Goal: Task Accomplishment & Management: Use online tool/utility

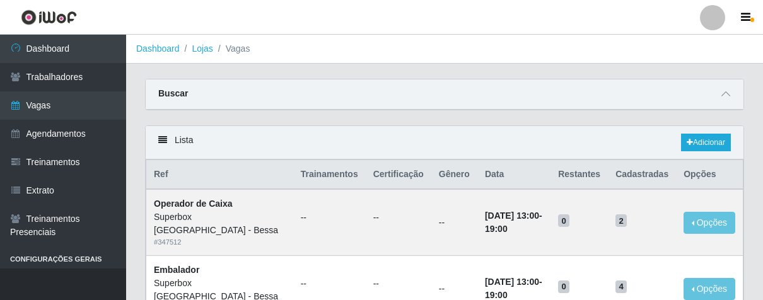
scroll to position [210, 0]
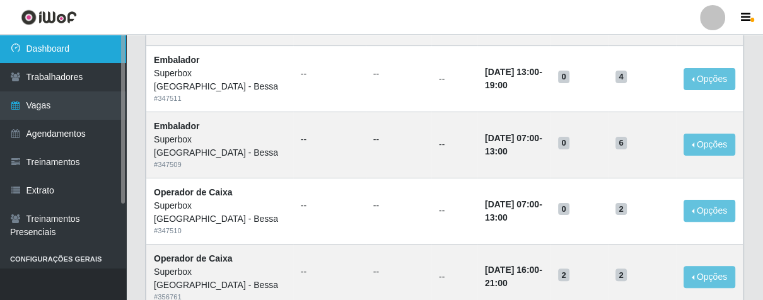
click at [38, 40] on link "Dashboard" at bounding box center [63, 49] width 126 height 28
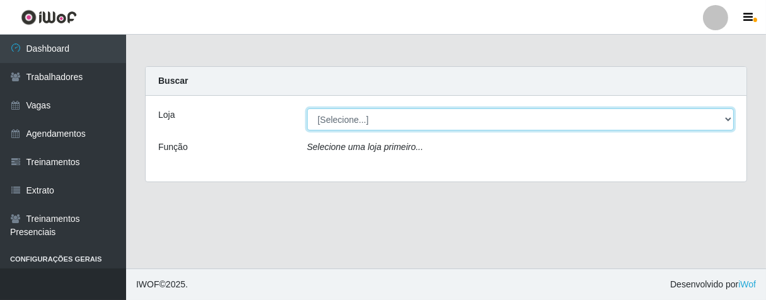
click at [360, 123] on select "[Selecione...] Superbox [GEOGRAPHIC_DATA] - Bessa" at bounding box center [520, 119] width 427 height 22
select select "206"
click at [307, 108] on select "[Selecione...] Superbox [GEOGRAPHIC_DATA] - Bessa" at bounding box center [520, 119] width 427 height 22
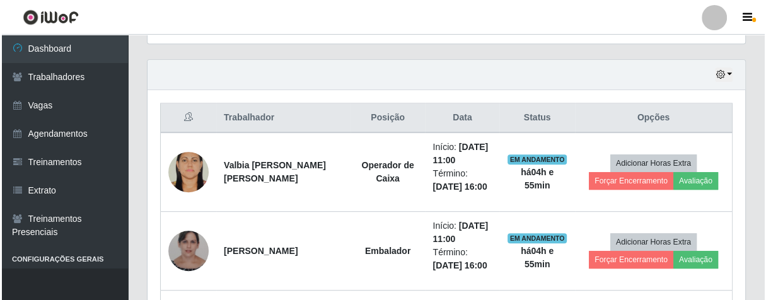
scroll to position [490, 0]
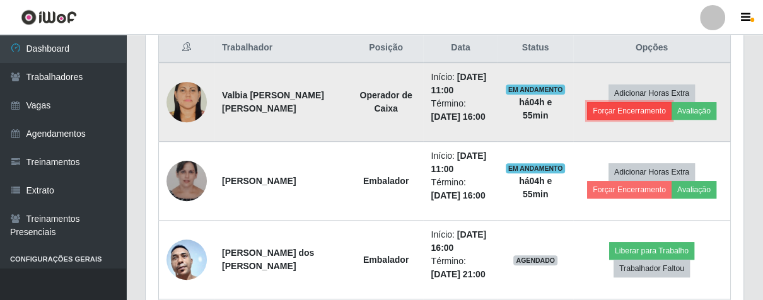
click at [622, 104] on button "Forçar Encerramento" at bounding box center [629, 111] width 85 height 18
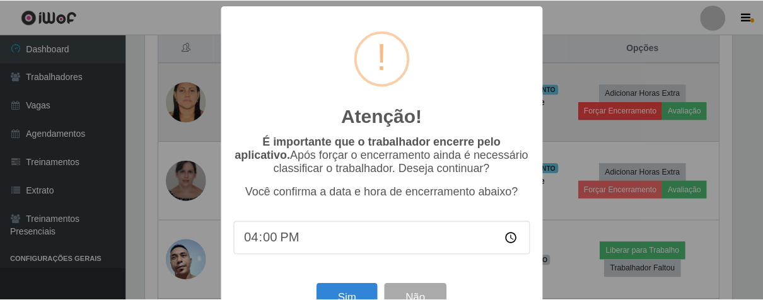
scroll to position [44, 0]
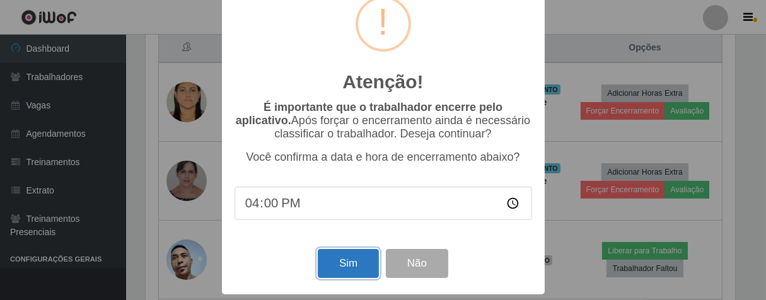
click at [348, 264] on button "Sim" at bounding box center [348, 264] width 61 height 30
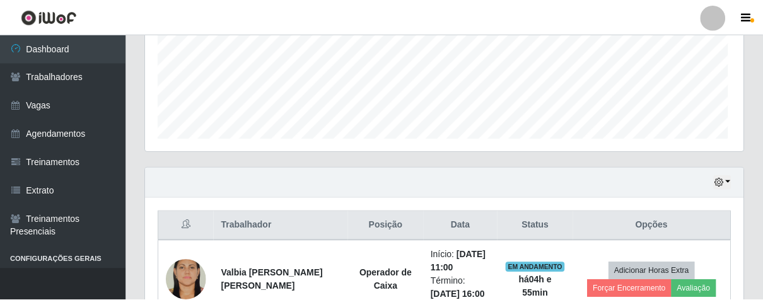
scroll to position [261, 590]
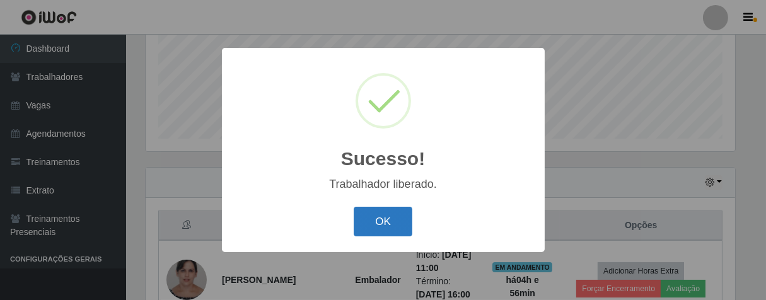
click at [390, 225] on button "OK" at bounding box center [383, 222] width 59 height 30
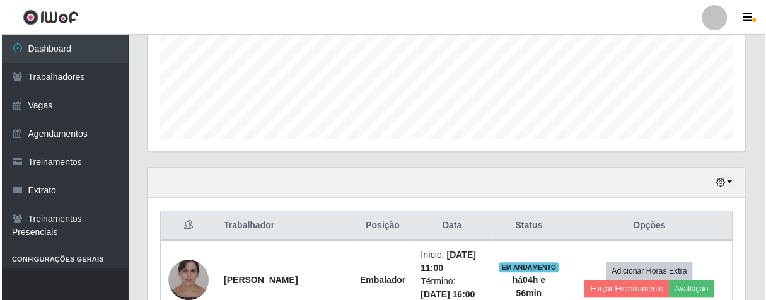
scroll to position [382, 0]
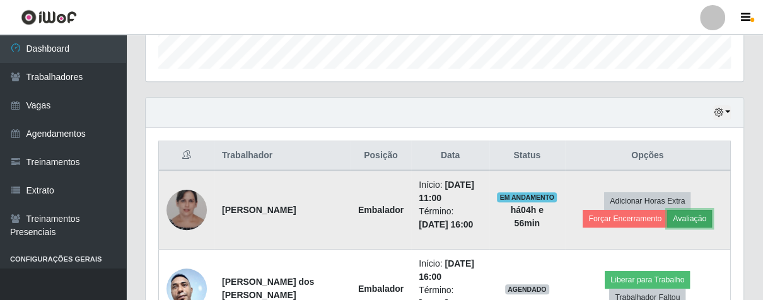
click at [684, 216] on button "Avaliação" at bounding box center [689, 219] width 45 height 18
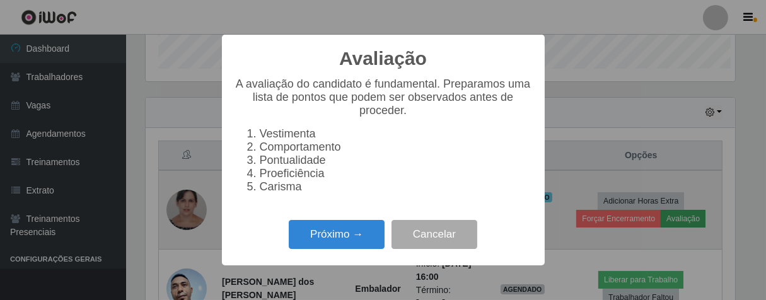
scroll to position [261, 590]
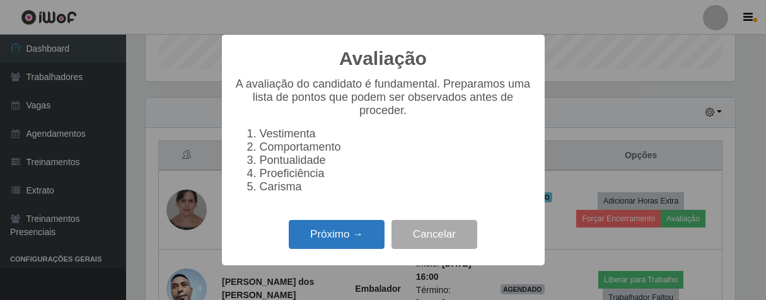
click at [378, 249] on button "Próximo →" at bounding box center [337, 235] width 96 height 30
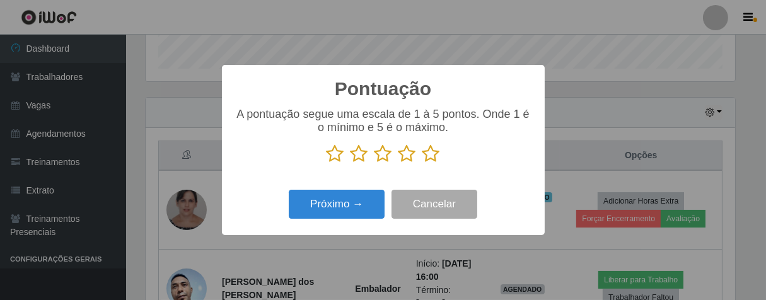
scroll to position [630515, 630187]
click at [424, 156] on icon at bounding box center [432, 153] width 18 height 19
click at [423, 163] on input "radio" at bounding box center [423, 163] width 0 height 0
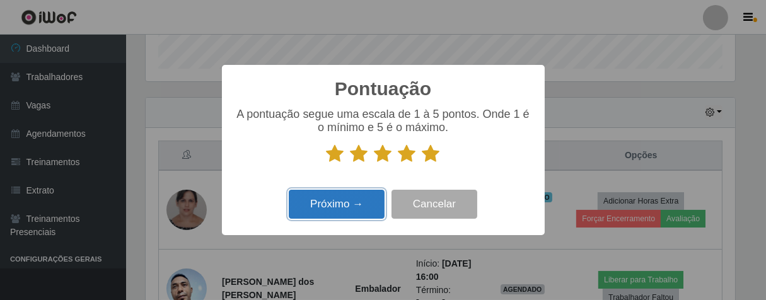
click at [368, 211] on button "Próximo →" at bounding box center [337, 205] width 96 height 30
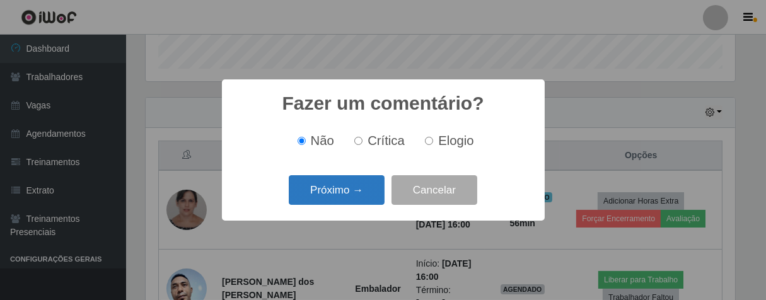
click at [353, 203] on button "Próximo →" at bounding box center [337, 190] width 96 height 30
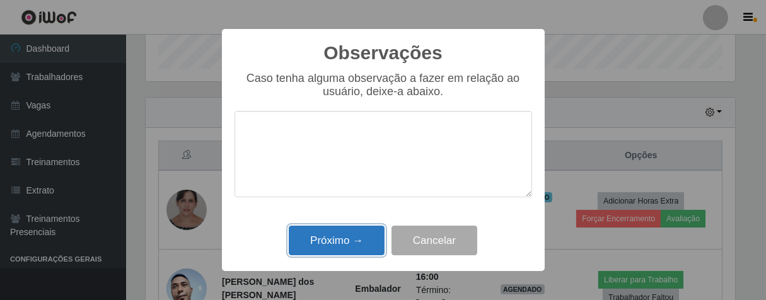
click at [336, 241] on button "Próximo →" at bounding box center [337, 241] width 96 height 30
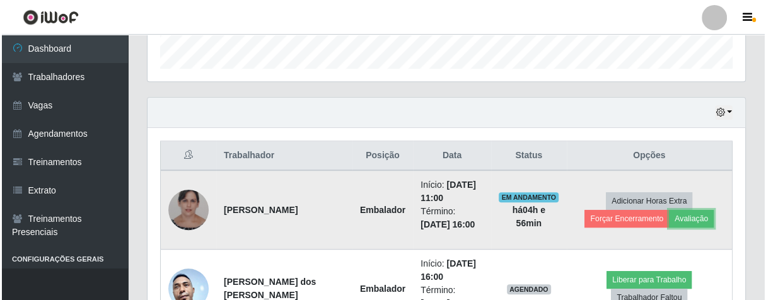
scroll to position [452, 0]
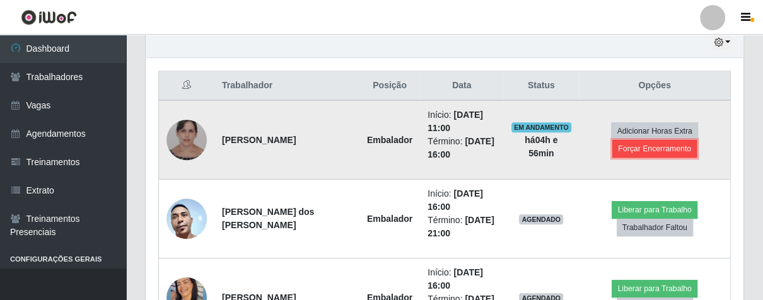
click at [627, 144] on button "Forçar Encerramento" at bounding box center [654, 149] width 85 height 18
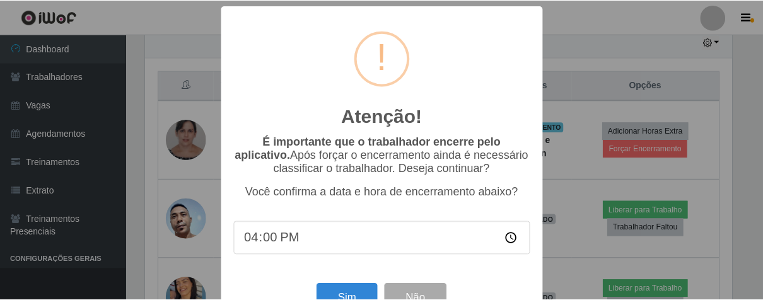
scroll to position [44, 0]
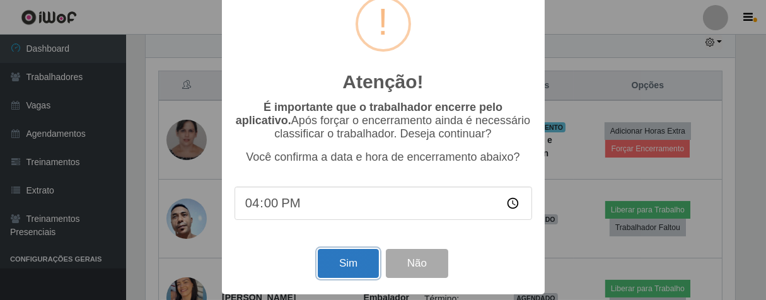
click at [329, 261] on button "Sim" at bounding box center [348, 264] width 61 height 30
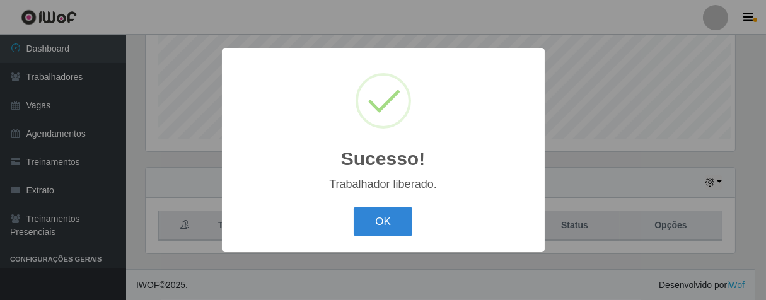
scroll to position [0, 0]
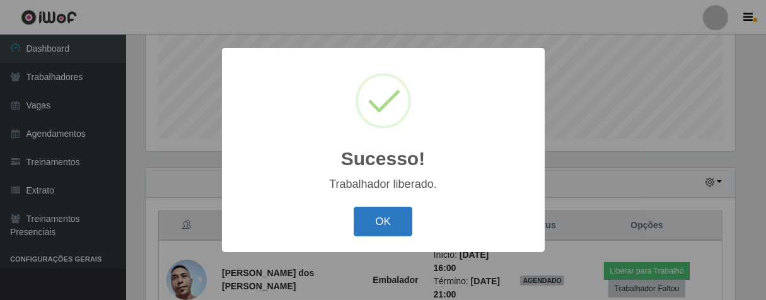
click at [382, 216] on button "OK" at bounding box center [383, 222] width 59 height 30
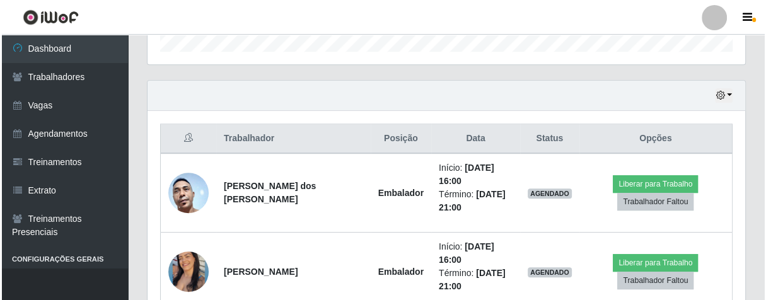
scroll to position [469, 0]
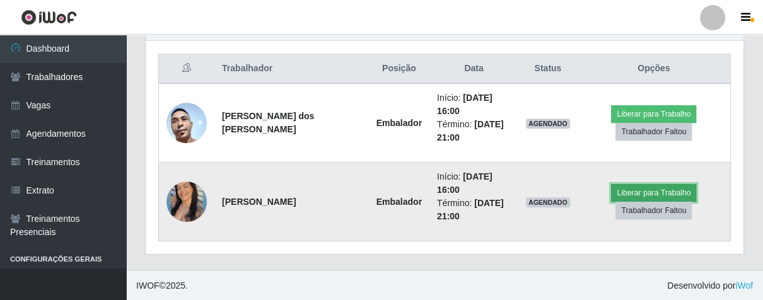
click at [663, 189] on button "Liberar para Trabalho" at bounding box center [653, 193] width 85 height 18
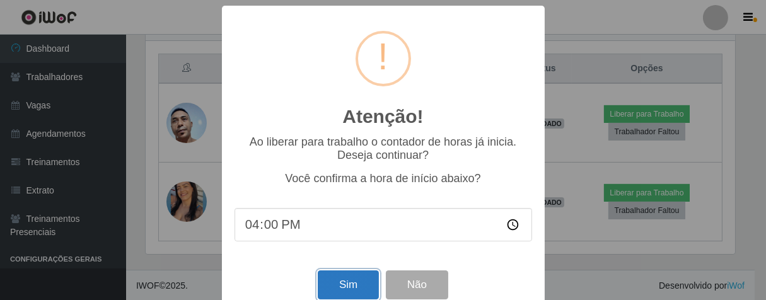
click at [349, 288] on button "Sim" at bounding box center [348, 286] width 61 height 30
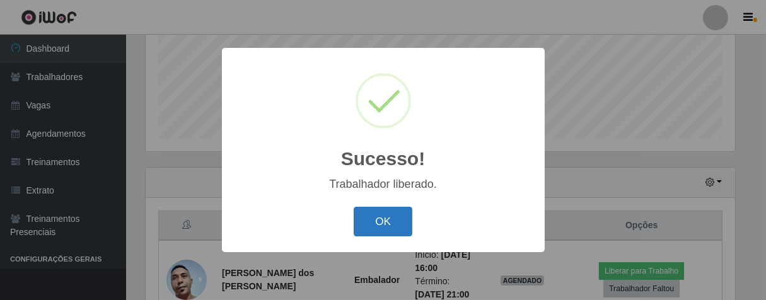
click at [381, 216] on button "OK" at bounding box center [383, 222] width 59 height 30
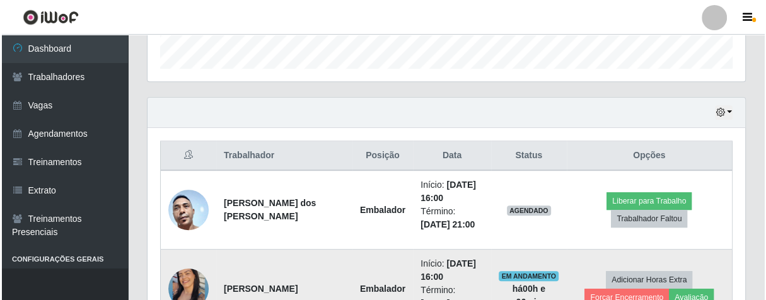
scroll to position [469, 0]
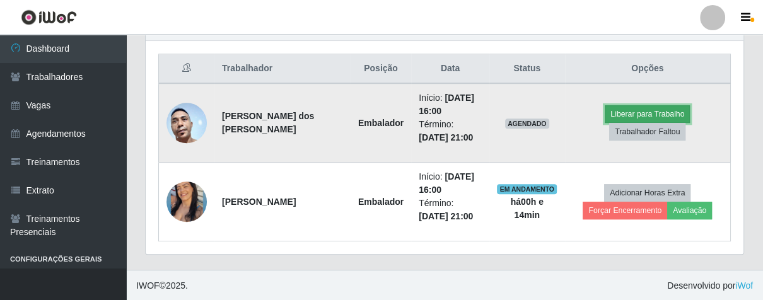
click at [610, 108] on button "Liberar para Trabalho" at bounding box center [647, 114] width 85 height 18
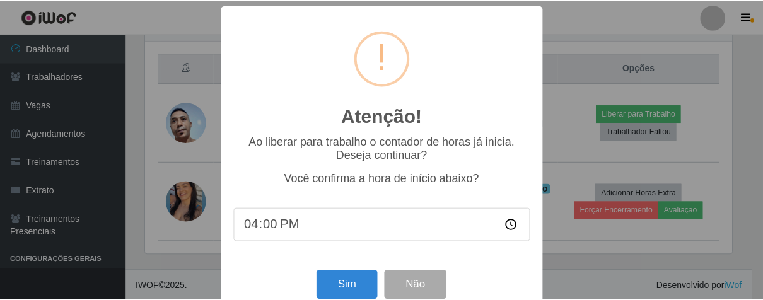
scroll to position [261, 590]
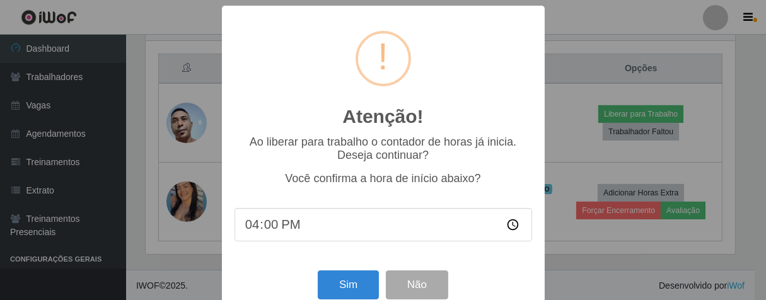
click at [271, 234] on input "16:00" at bounding box center [384, 224] width 298 height 33
type input "16:15"
click at [343, 280] on button "Sim" at bounding box center [348, 286] width 61 height 30
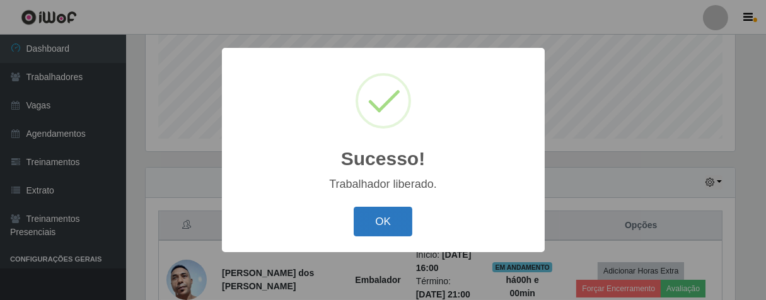
click at [396, 216] on button "OK" at bounding box center [383, 222] width 59 height 30
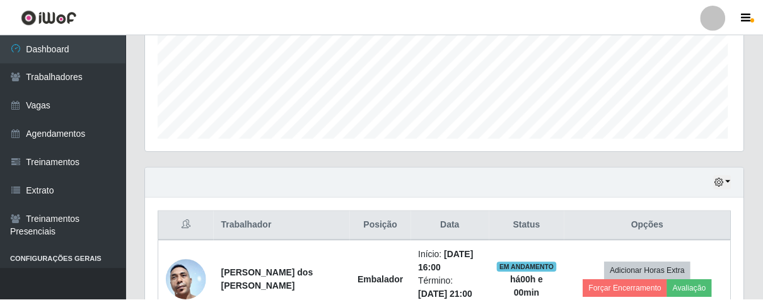
scroll to position [261, 597]
